Goal: Task Accomplishment & Management: Complete application form

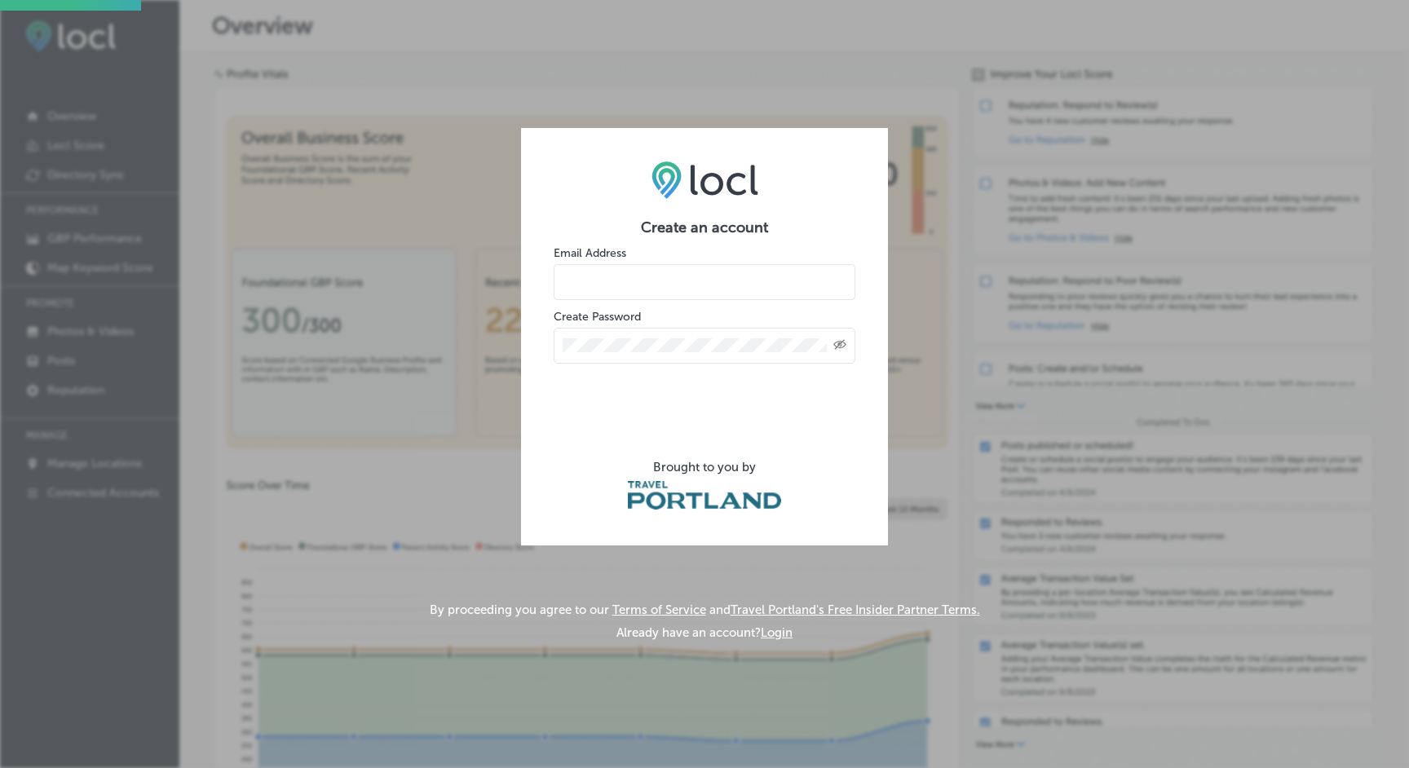
drag, startPoint x: 580, startPoint y: 302, endPoint x: 587, endPoint y: 294, distance: 9.8
click at [581, 301] on form "Create an account Email Address Create Password Created with Sketch. Brought to…" at bounding box center [704, 365] width 302 height 294
click at [589, 285] on input "email" at bounding box center [704, 282] width 302 height 36
type input "joe@walterscomms.com"
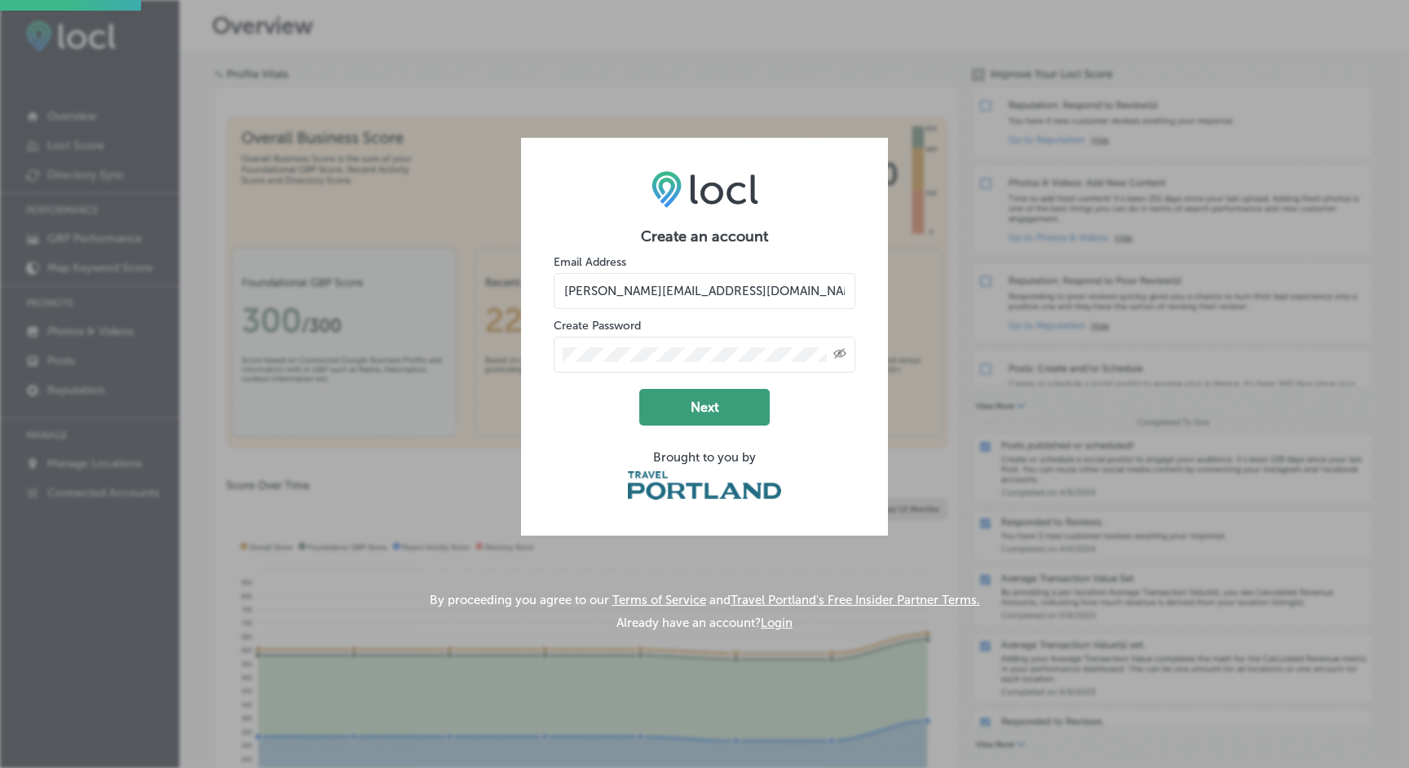
click at [687, 408] on button "Next" at bounding box center [704, 407] width 130 height 37
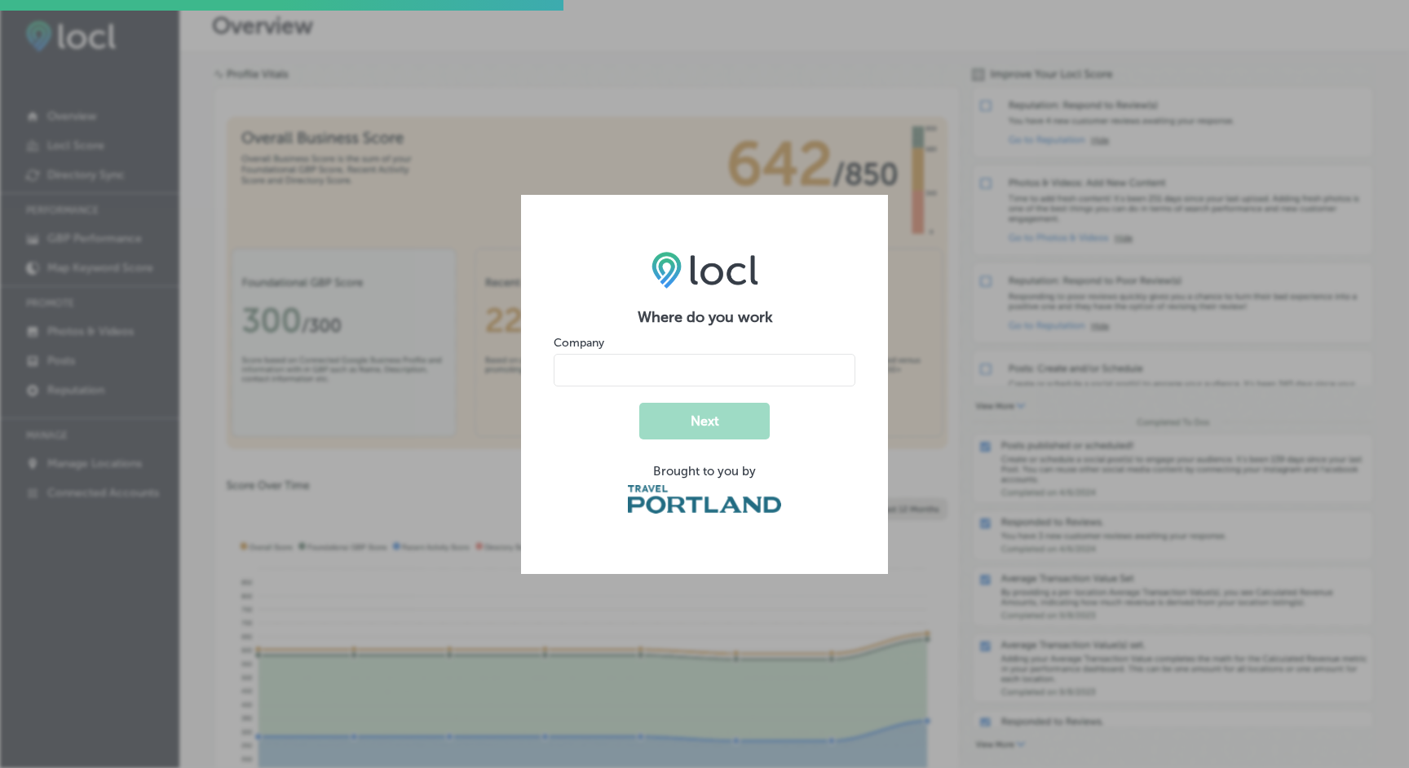
click at [615, 370] on input "name" at bounding box center [704, 370] width 302 height 33
type input "Walters Communications, LLC"
click at [703, 419] on button "Next" at bounding box center [704, 421] width 130 height 37
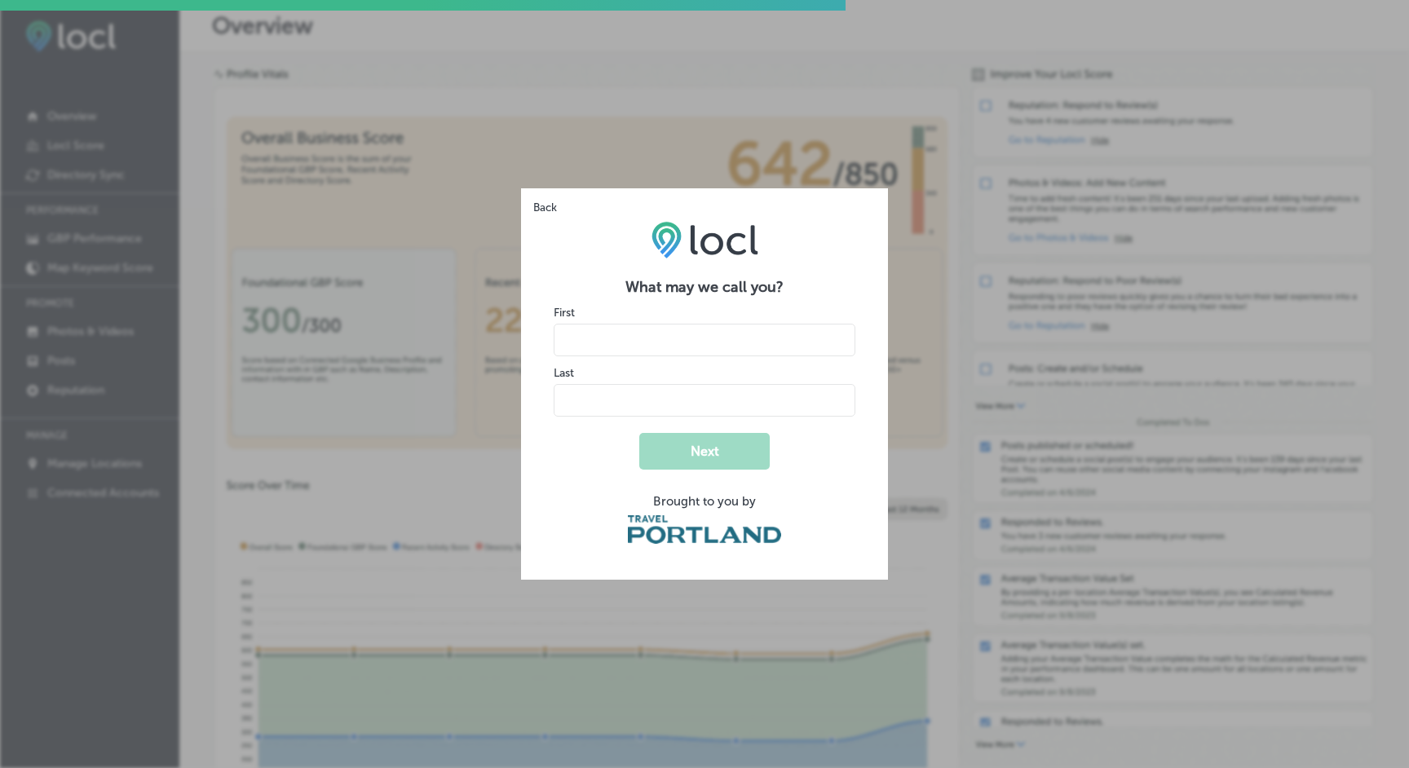
click at [591, 337] on input "name" at bounding box center [704, 340] width 302 height 33
type input "Joe"
type input "Walters"
click at [724, 449] on button "Next" at bounding box center [704, 451] width 130 height 37
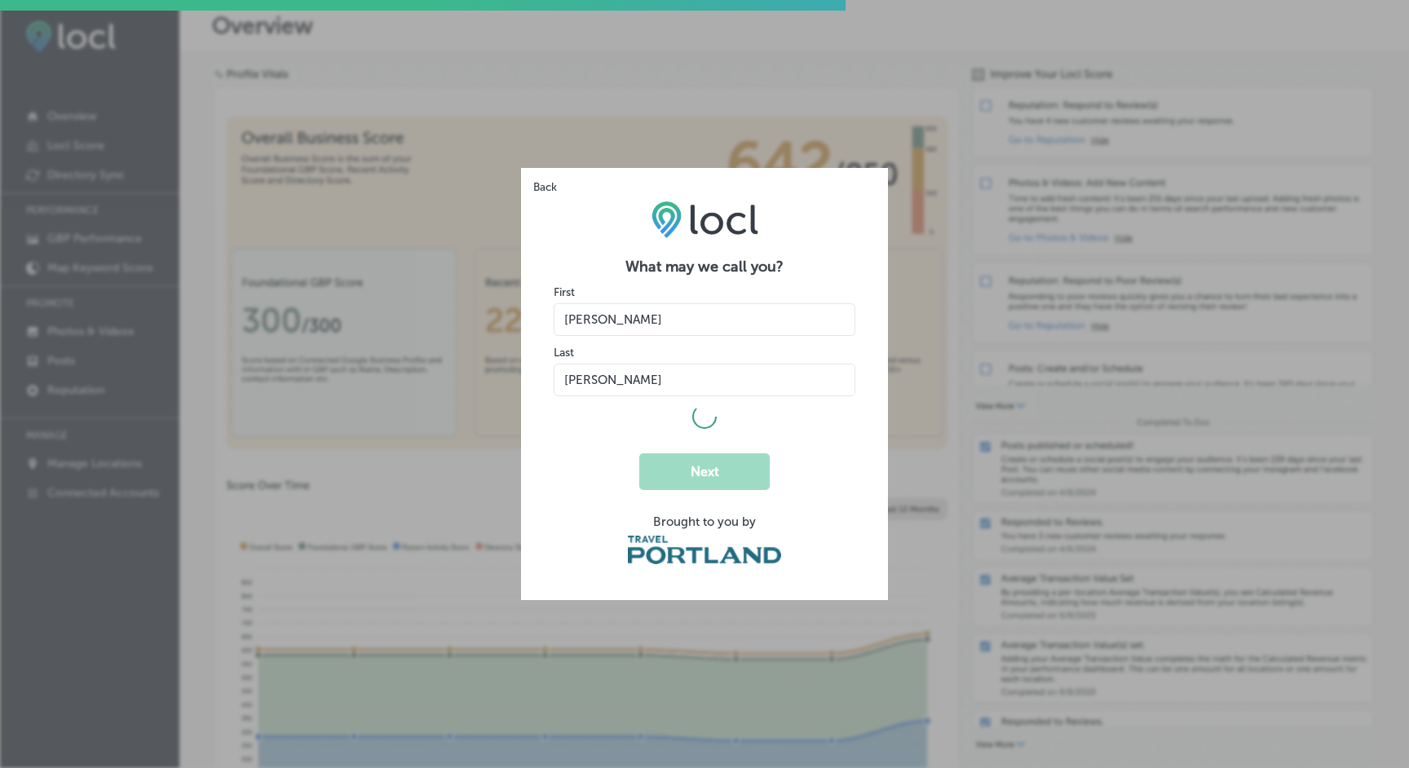
select select "US"
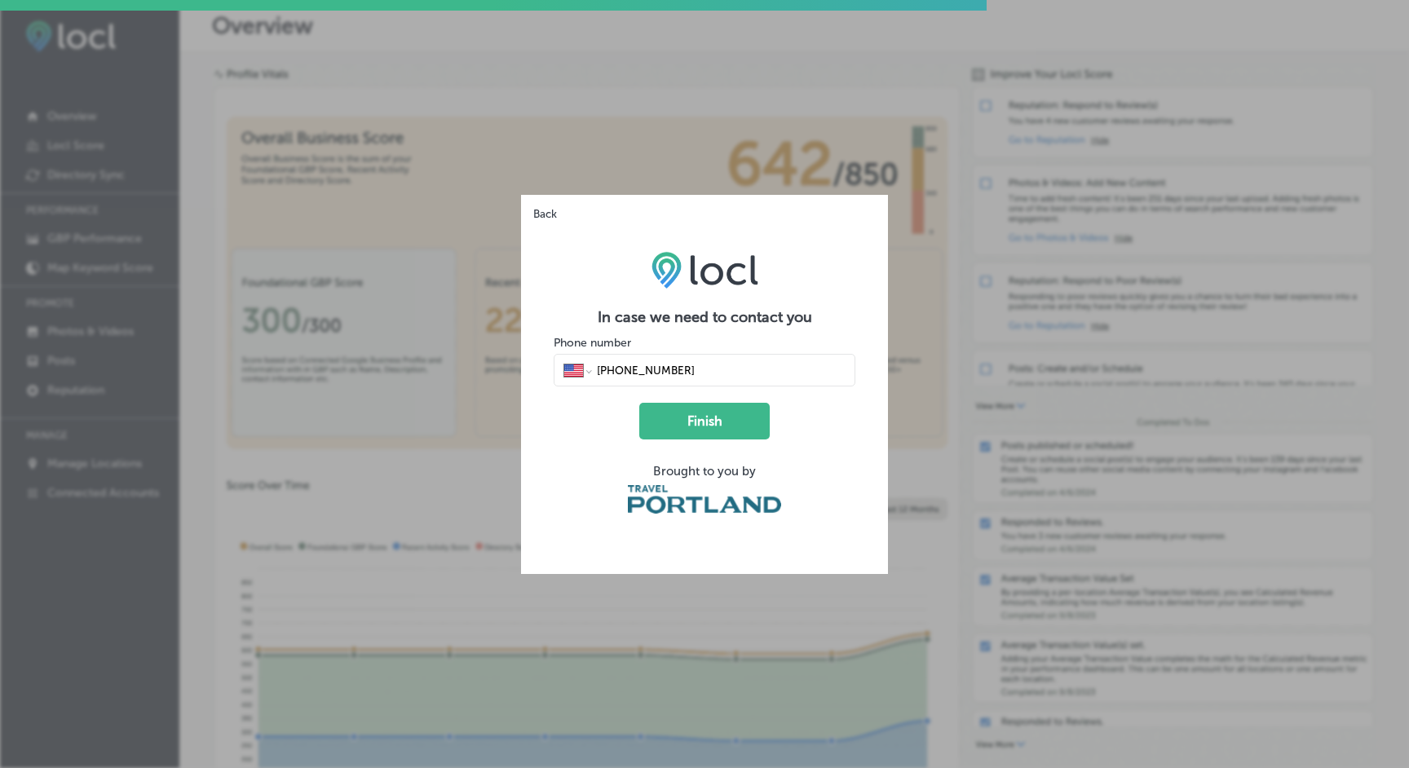
type input "(503) 432-1219"
click at [682, 417] on button "Finish" at bounding box center [704, 421] width 130 height 37
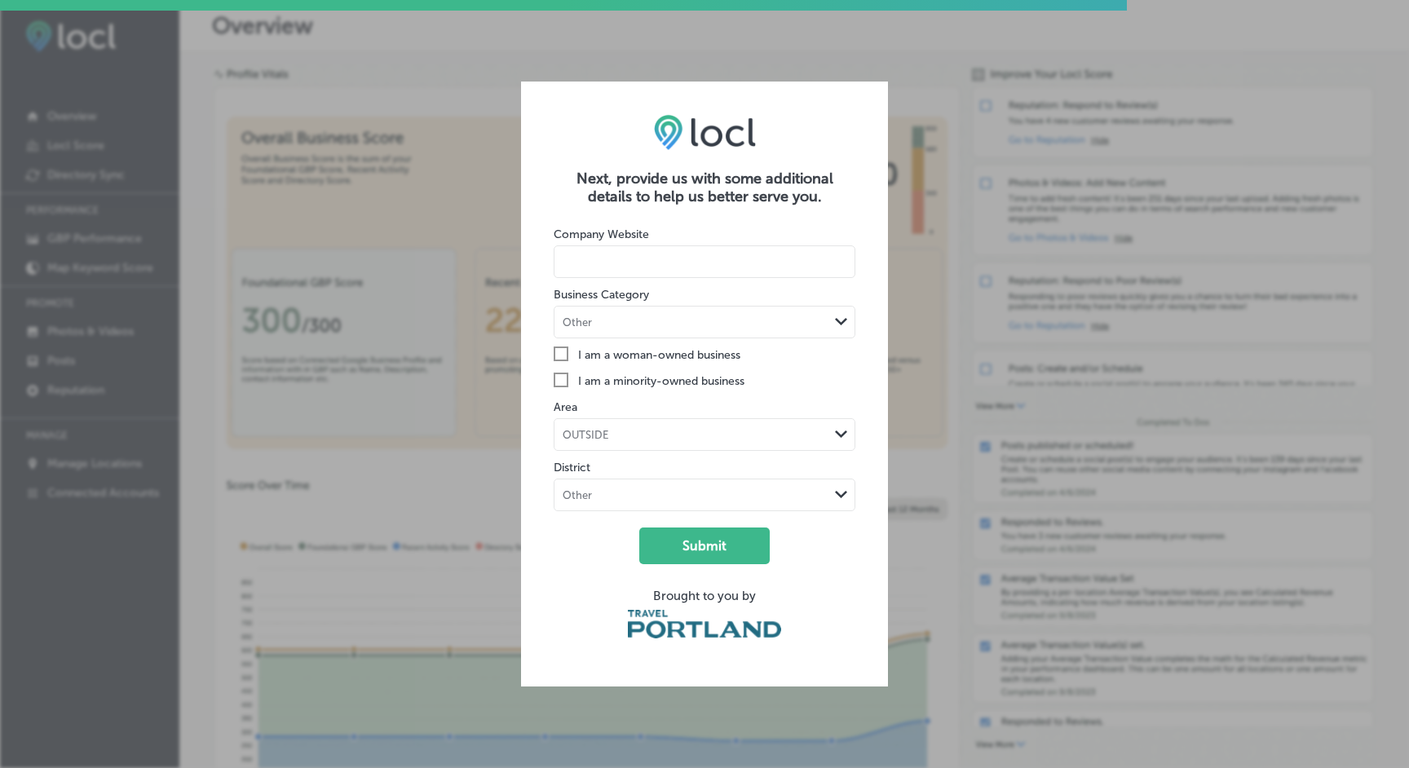
click at [591, 265] on input at bounding box center [704, 261] width 302 height 33
type input "W"
type input "walterscommunications.com"
click at [604, 312] on div "Other Path Created with Sketch." at bounding box center [704, 321] width 300 height 31
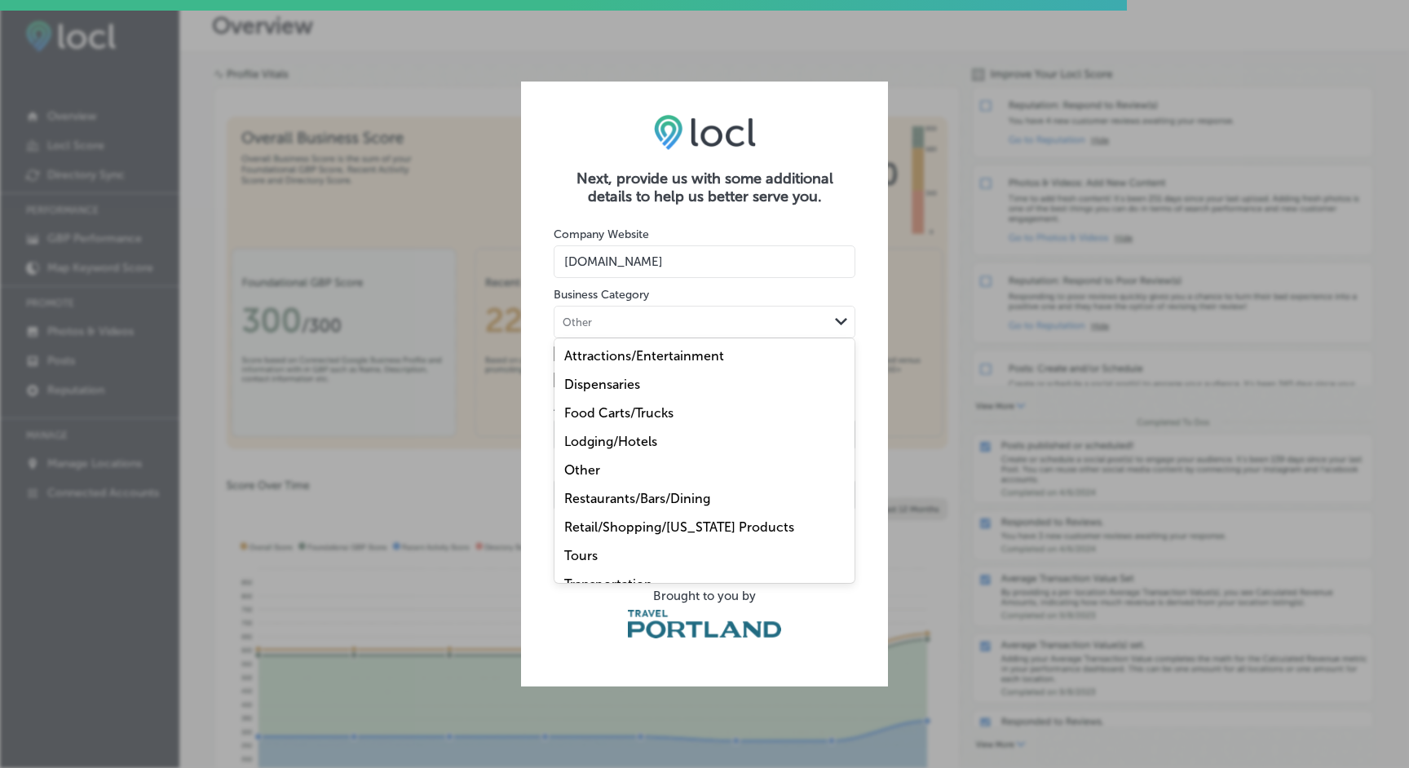
click at [606, 323] on div "Other" at bounding box center [691, 321] width 274 height 15
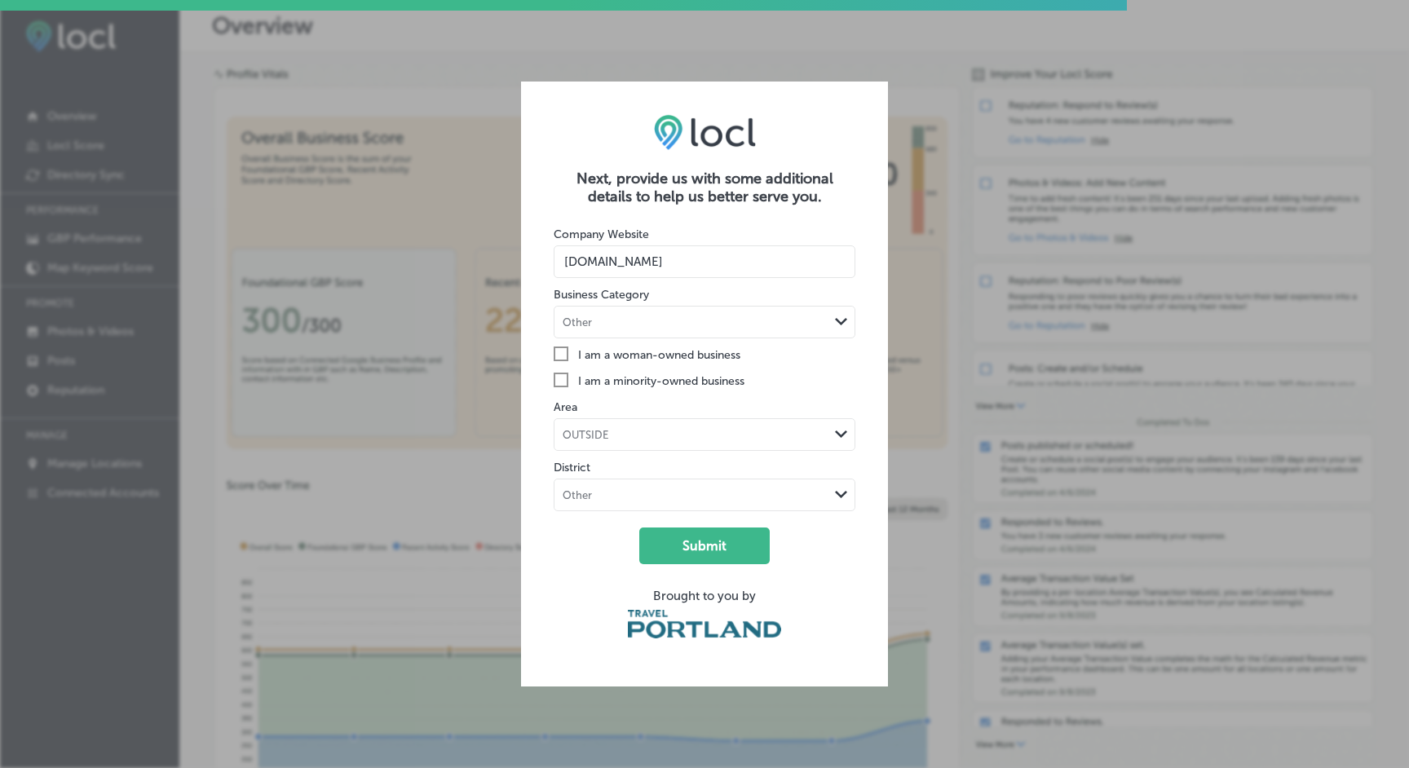
click at [606, 323] on div "Other" at bounding box center [691, 321] width 274 height 15
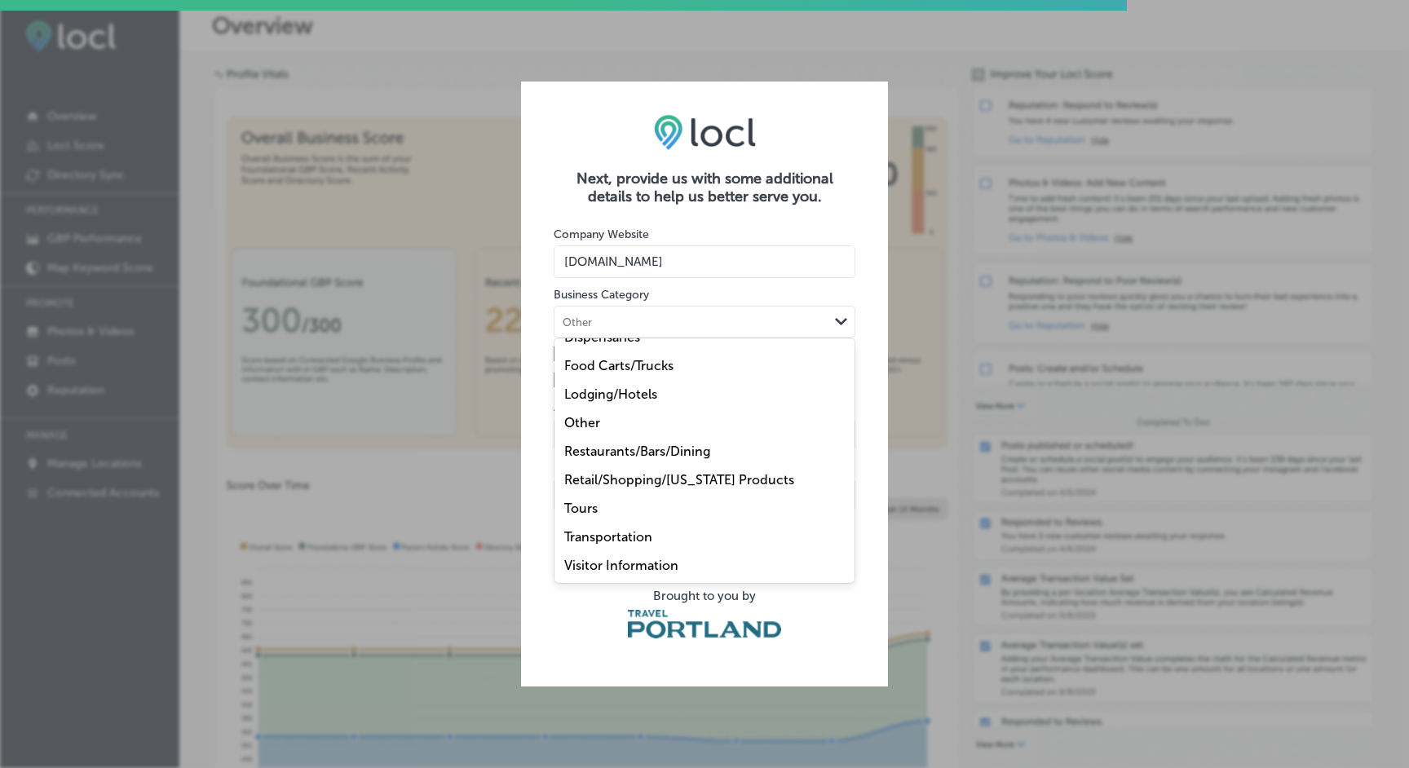
scroll to position [47, 0]
click at [610, 412] on div "Other" at bounding box center [704, 422] width 300 height 29
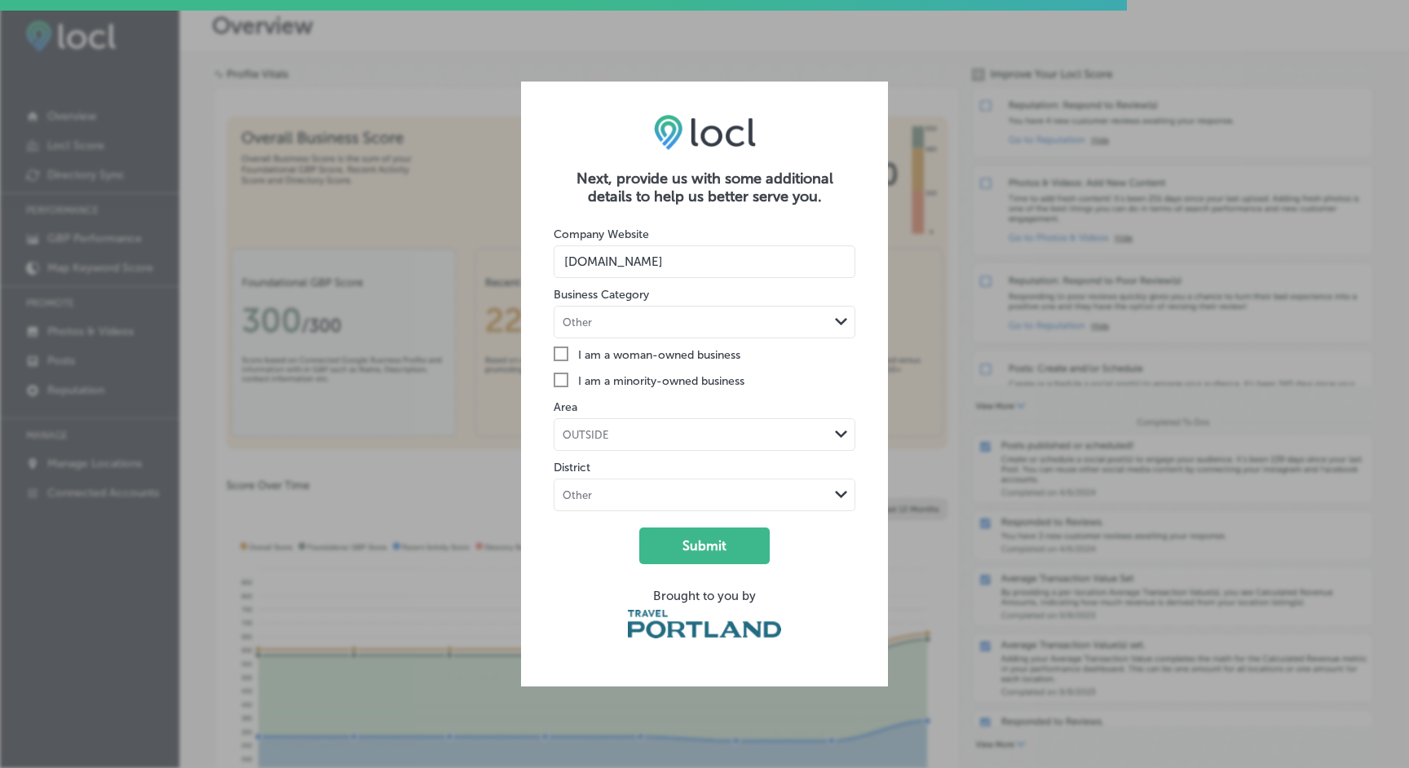
click at [632, 434] on div "OUTSIDE" at bounding box center [691, 433] width 274 height 15
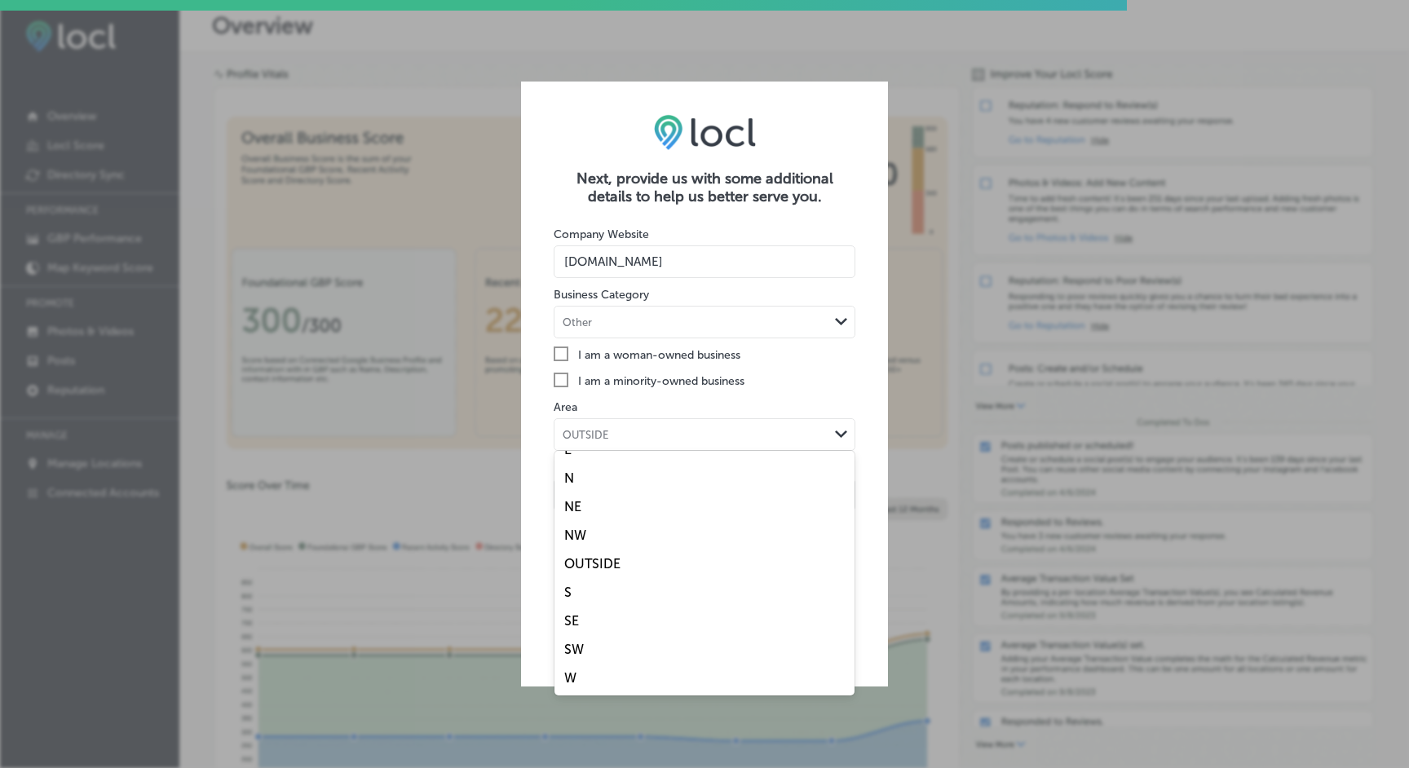
scroll to position [19, 0]
click at [642, 430] on div "OUTSIDE" at bounding box center [691, 433] width 274 height 15
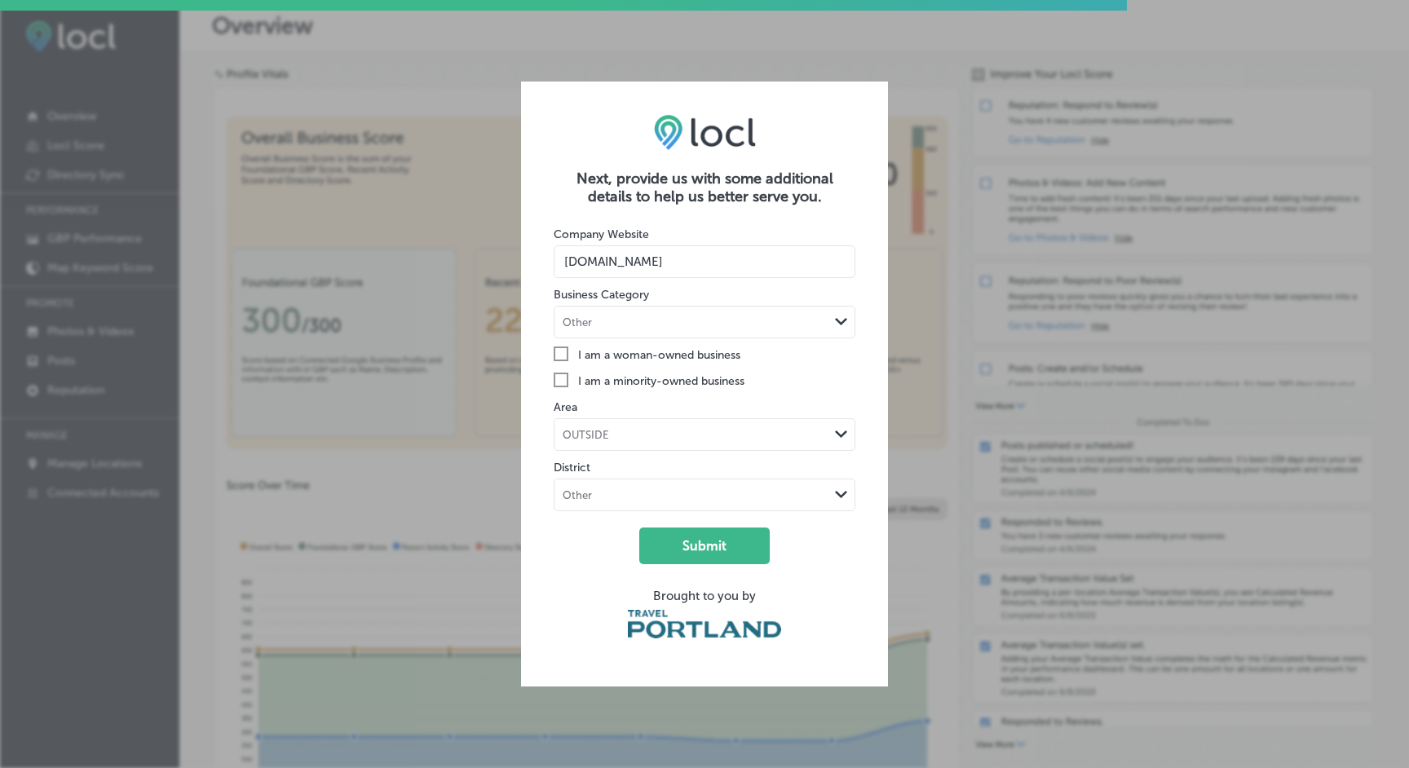
click at [607, 492] on div "Other" at bounding box center [691, 494] width 274 height 15
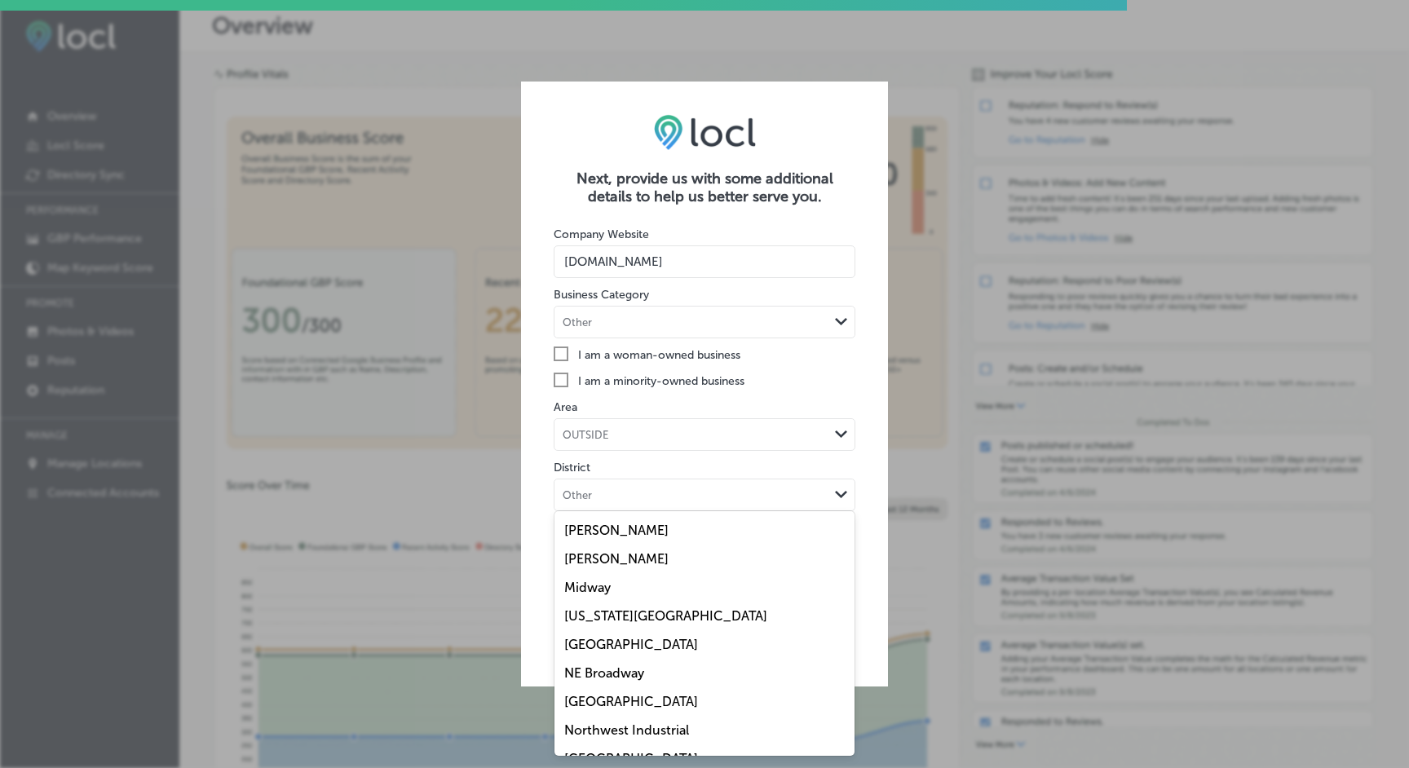
scroll to position [0, 0]
click at [712, 459] on div "District option undefined focused, 1 of 42. 42 results available. Use Up and Do…" at bounding box center [704, 485] width 302 height 52
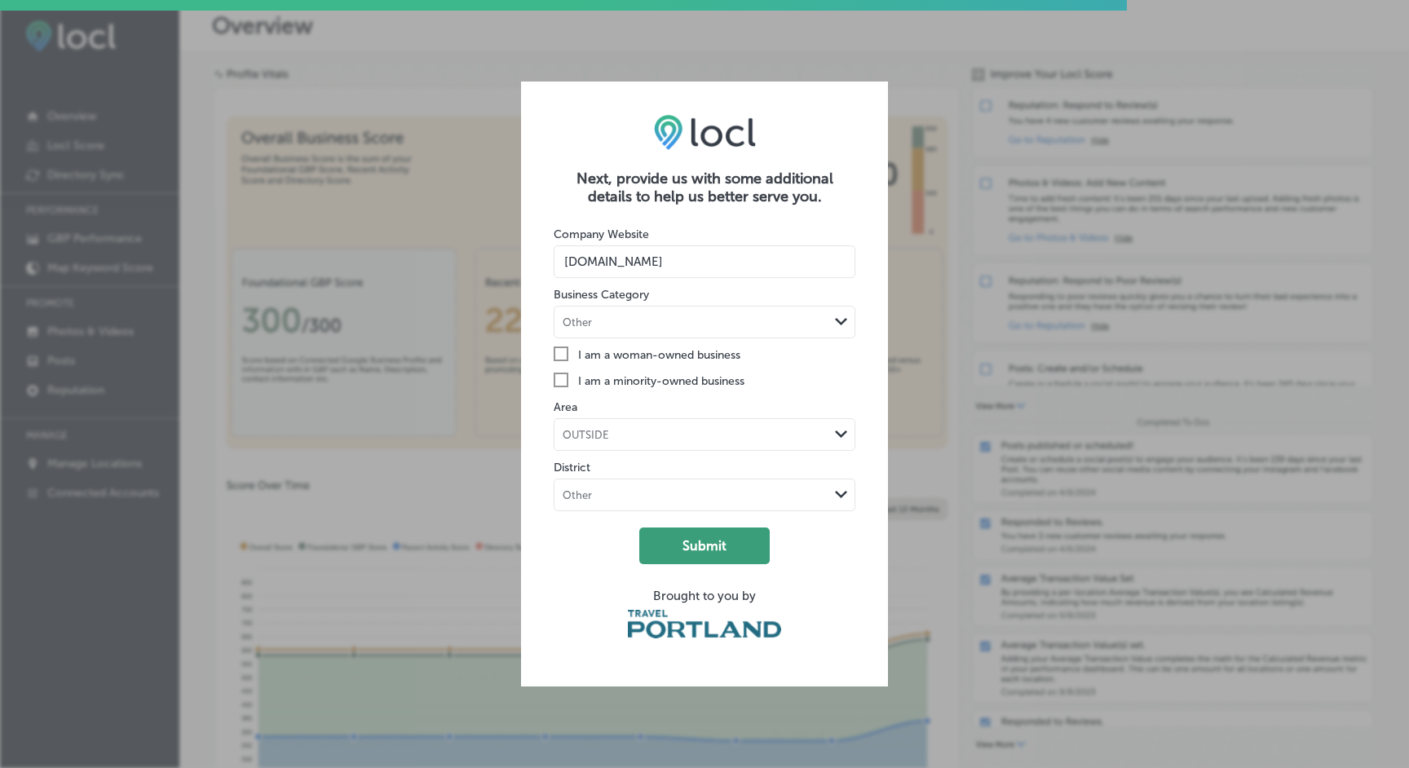
click at [692, 544] on button "Submit" at bounding box center [704, 545] width 130 height 37
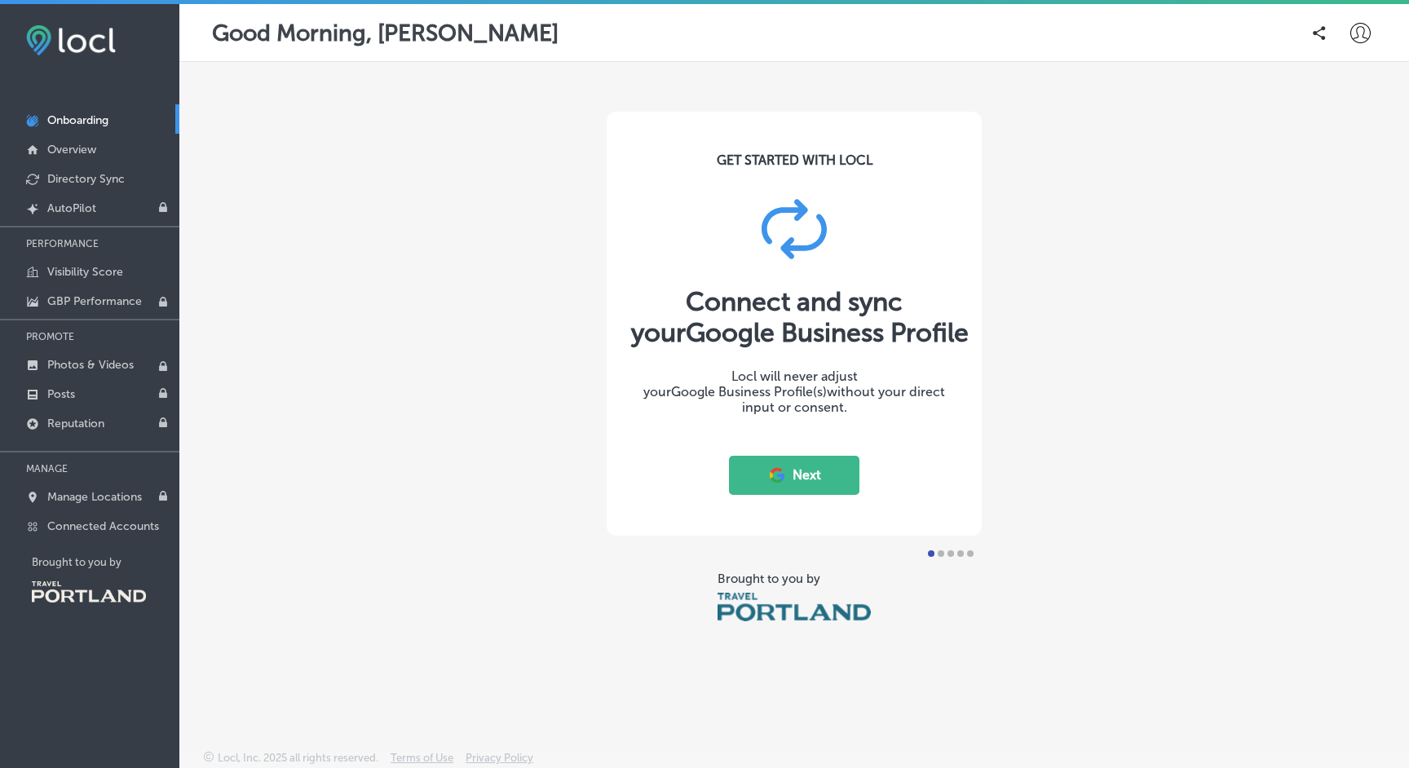
click at [796, 471] on button "Next" at bounding box center [794, 475] width 130 height 39
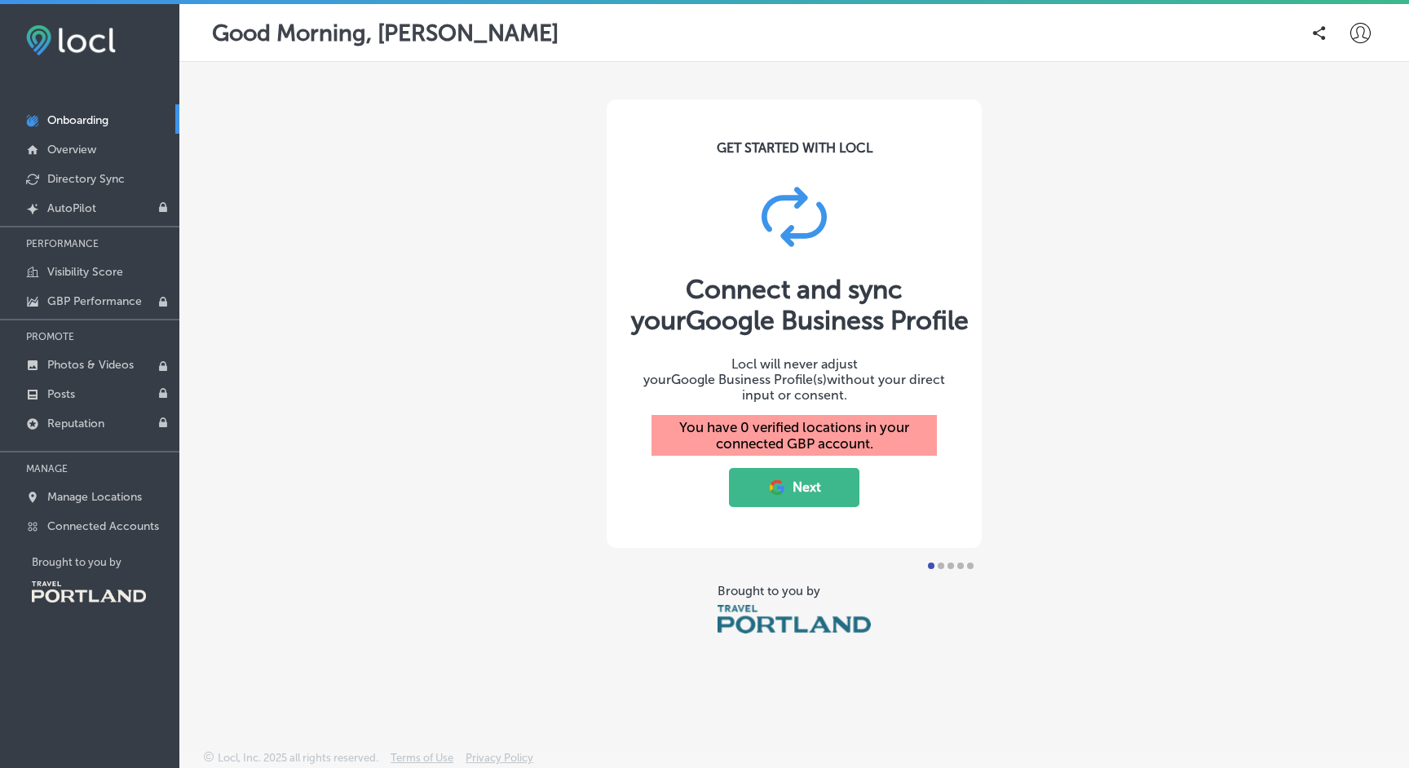
click at [805, 478] on button "Next" at bounding box center [794, 487] width 130 height 39
